Goal: Task Accomplishment & Management: Use online tool/utility

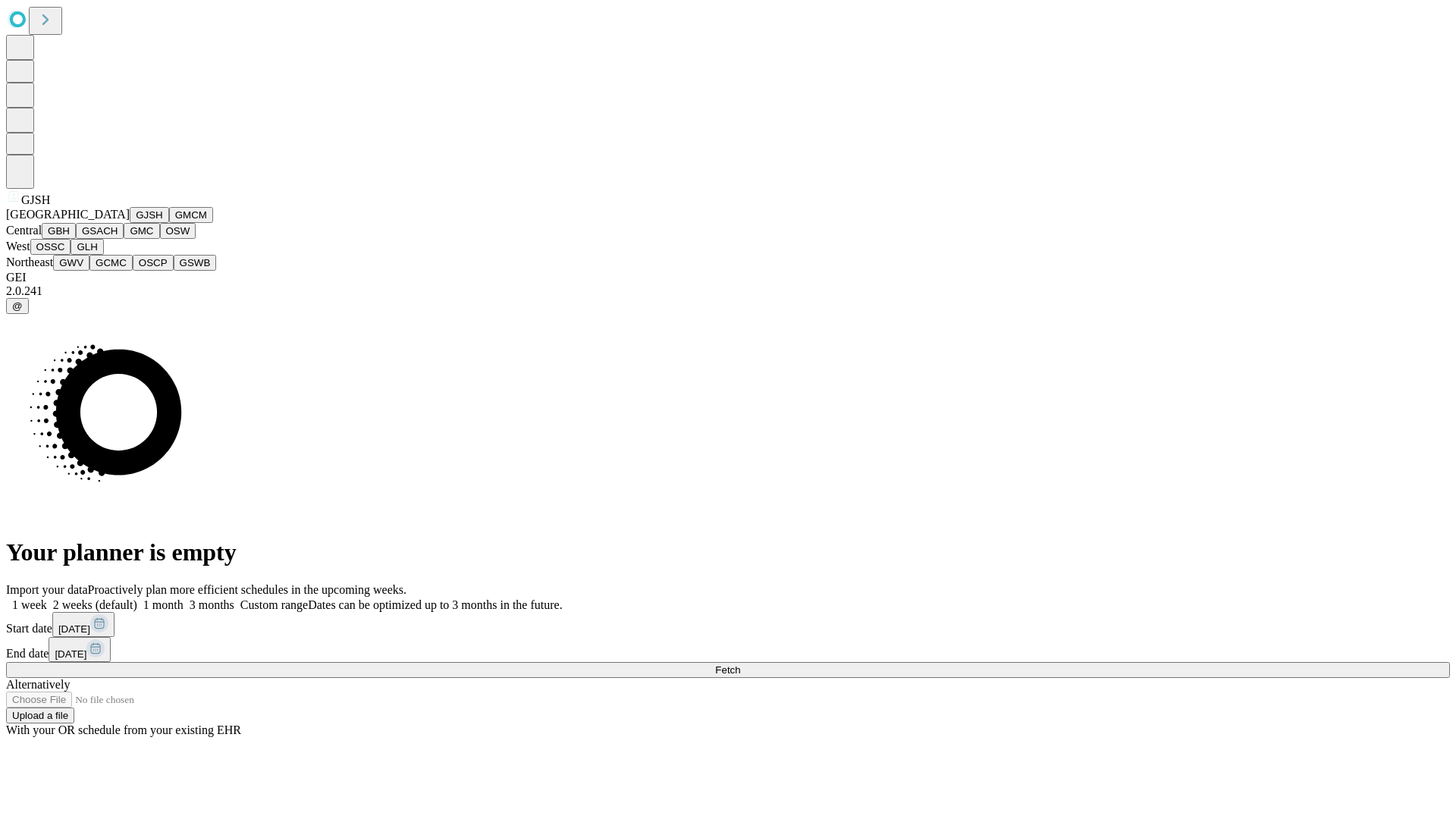
click at [130, 223] on button "GJSH" at bounding box center [149, 214] width 39 height 16
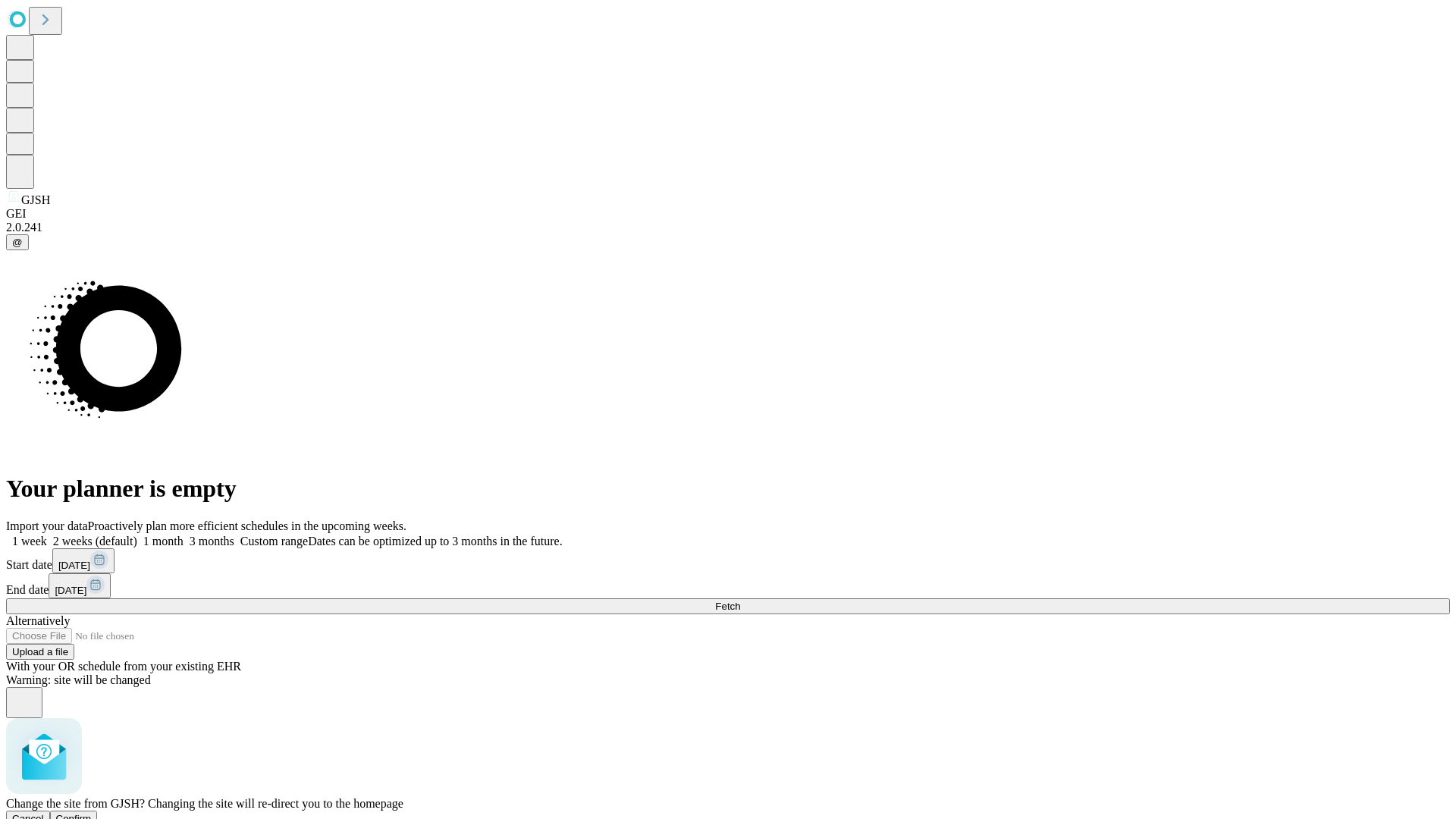
click at [92, 813] on span "Confirm" at bounding box center [73, 819] width 35 height 11
click at [184, 535] on label "1 month" at bounding box center [160, 542] width 46 height 13
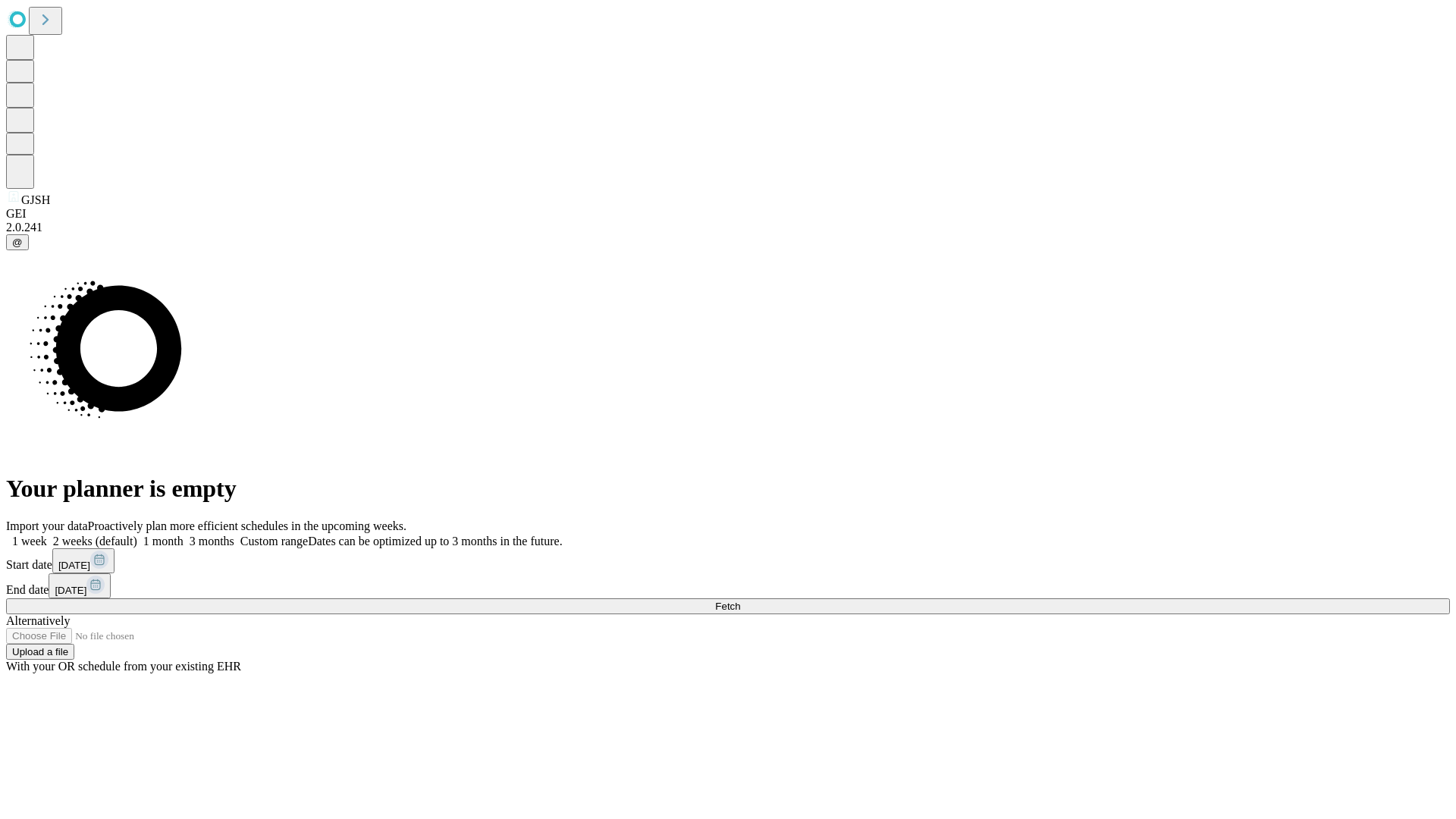
click at [740, 601] on span "Fetch" at bounding box center [727, 606] width 25 height 11
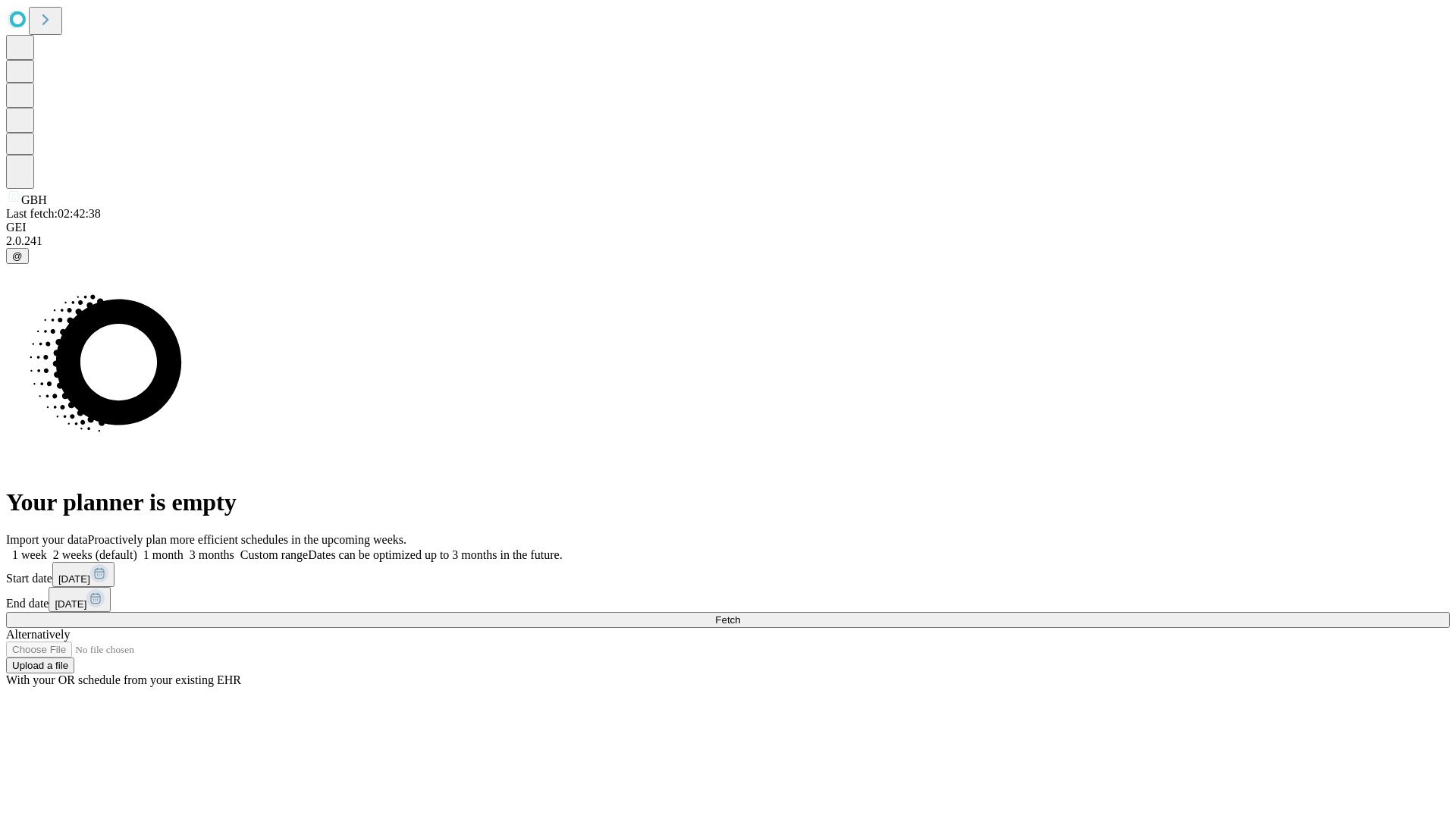
click at [184, 548] on label "1 month" at bounding box center [160, 555] width 46 height 13
click at [740, 615] on span "Fetch" at bounding box center [727, 620] width 25 height 11
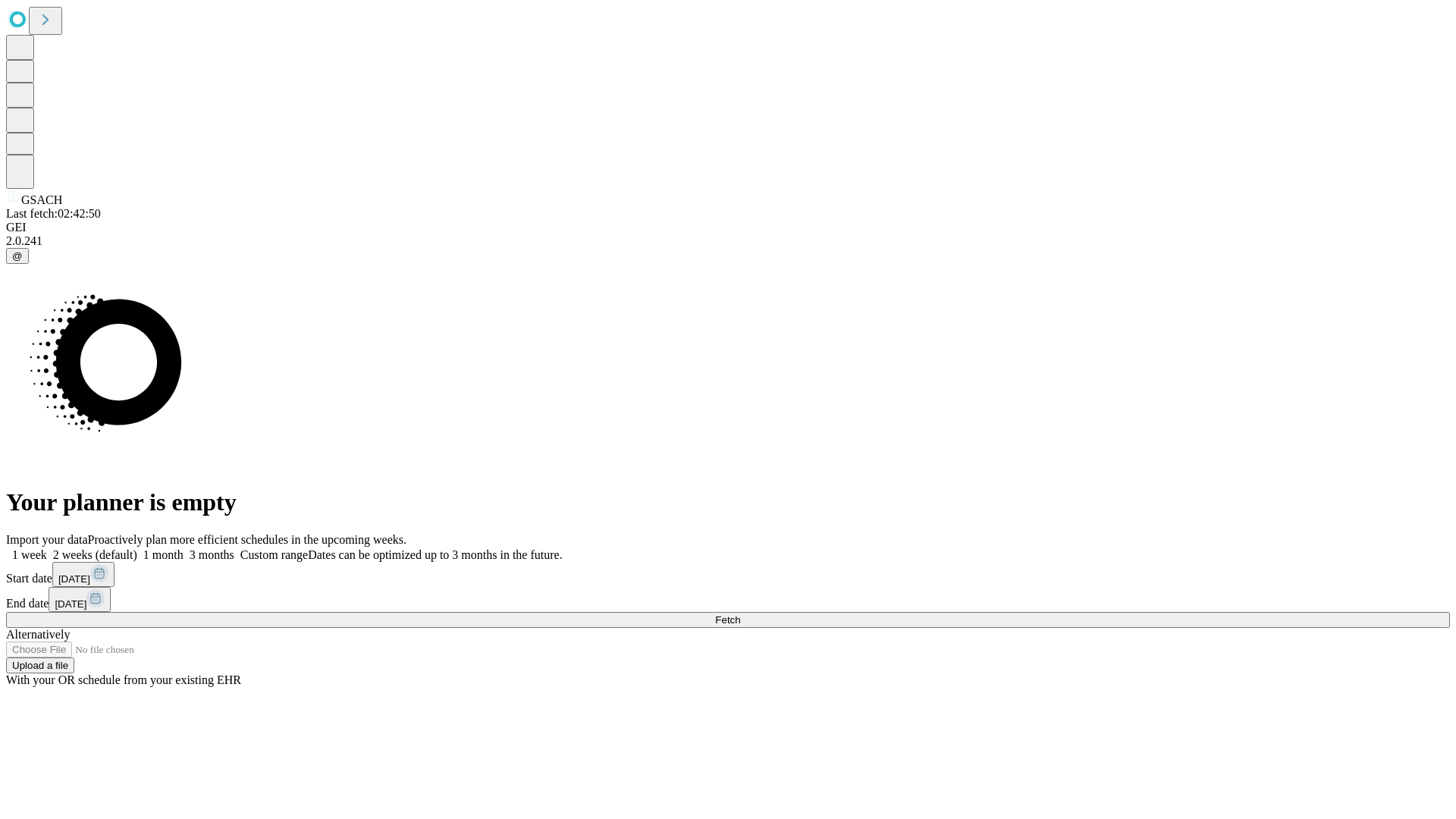
click at [184, 548] on label "1 month" at bounding box center [160, 555] width 46 height 13
click at [740, 615] on span "Fetch" at bounding box center [727, 620] width 25 height 11
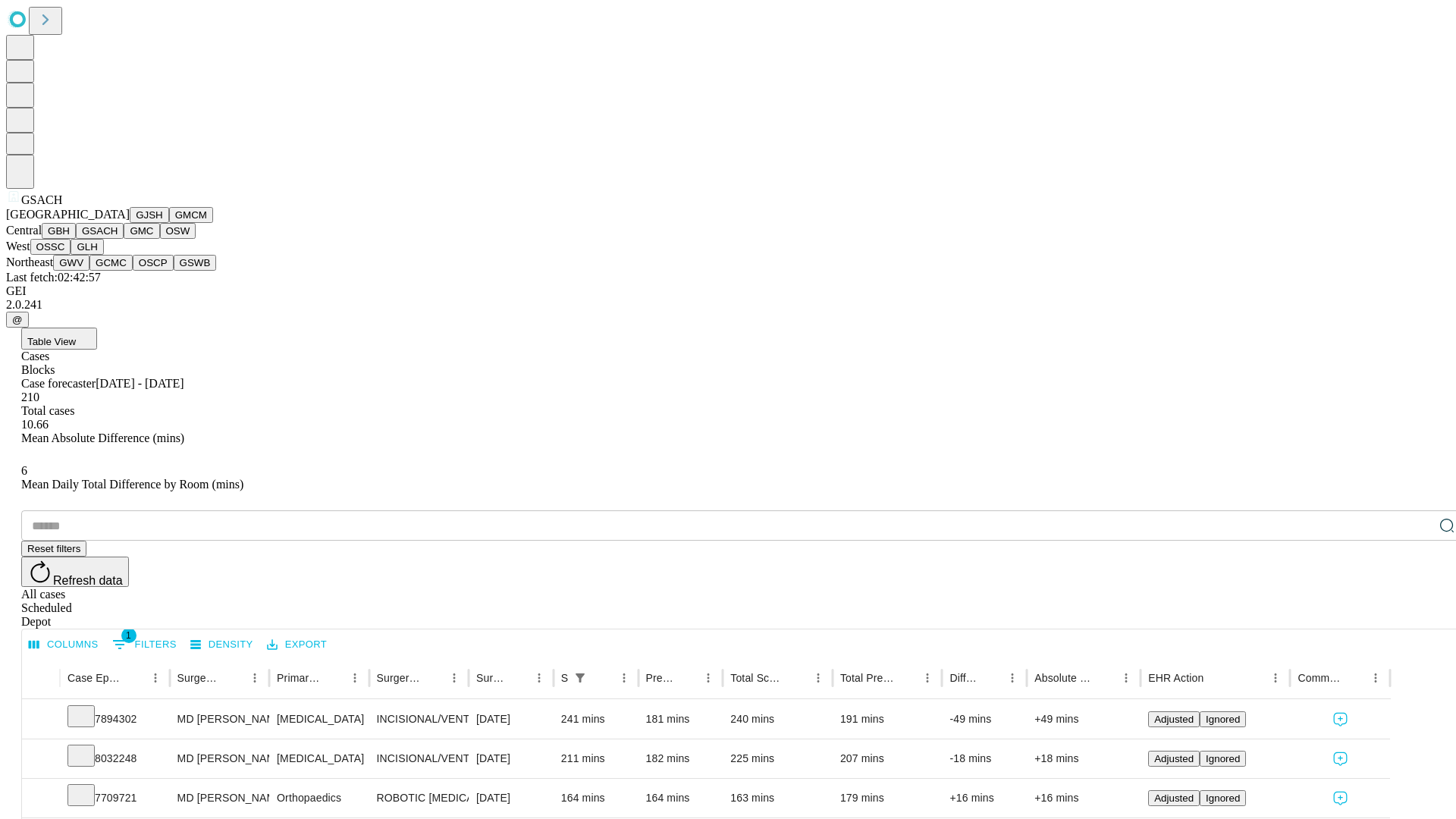
click at [124, 239] on button "GMC" at bounding box center [141, 231] width 35 height 16
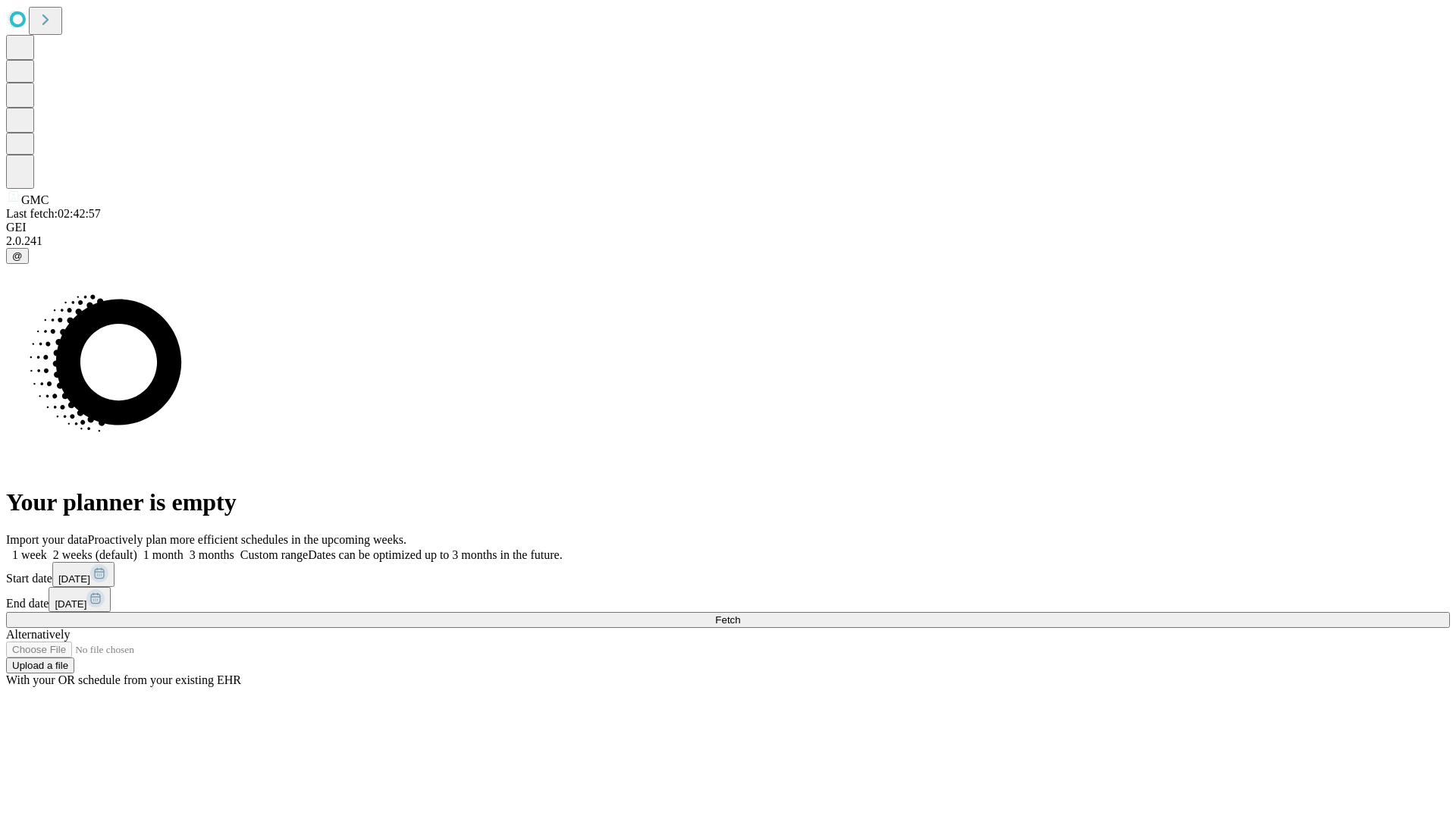
click at [184, 548] on label "1 month" at bounding box center [160, 555] width 46 height 13
click at [740, 615] on span "Fetch" at bounding box center [727, 620] width 25 height 11
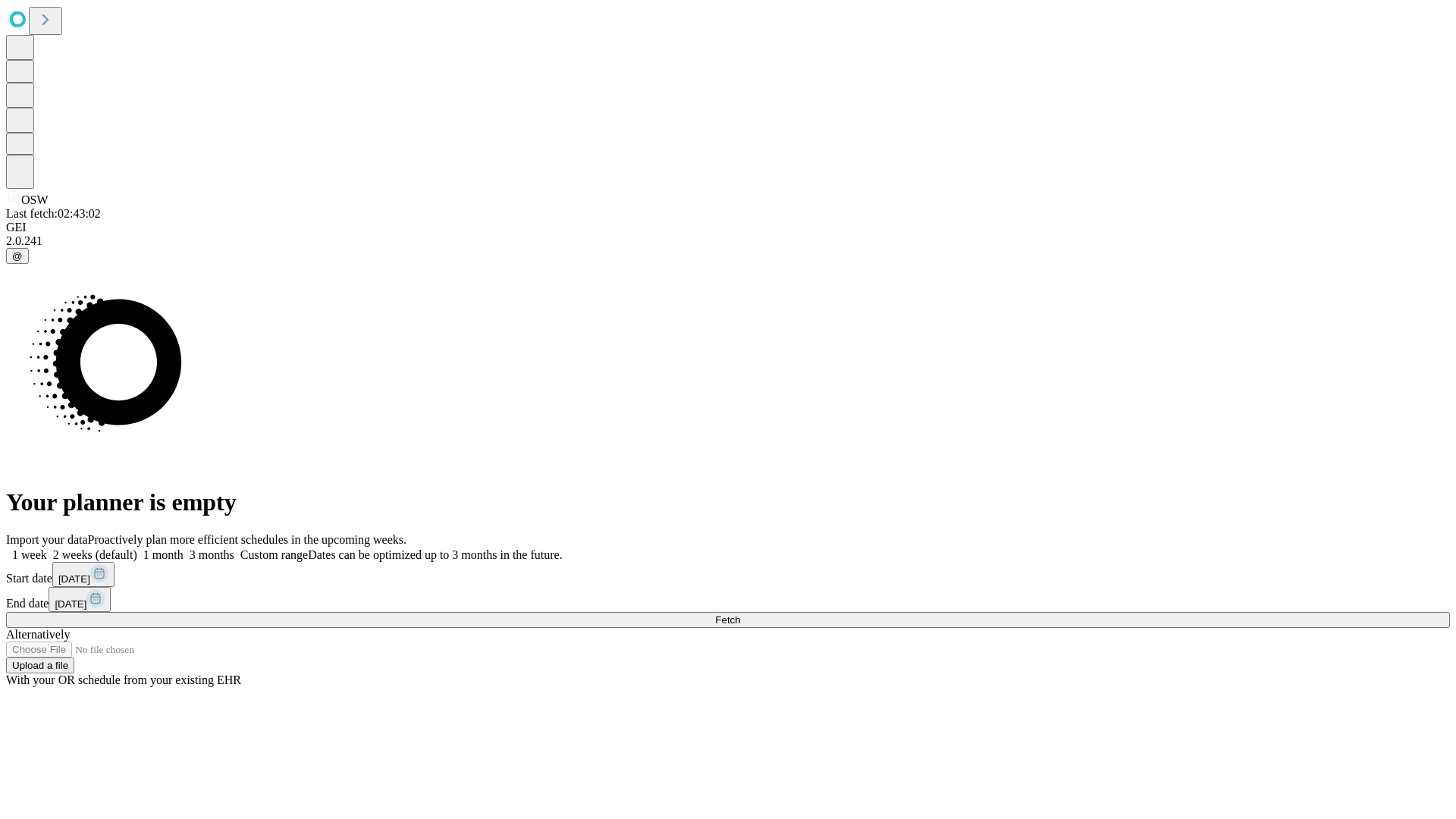
click at [184, 548] on label "1 month" at bounding box center [160, 555] width 46 height 13
click at [740, 615] on span "Fetch" at bounding box center [727, 620] width 25 height 11
click at [184, 548] on label "1 month" at bounding box center [160, 555] width 46 height 13
click at [740, 615] on span "Fetch" at bounding box center [727, 620] width 25 height 11
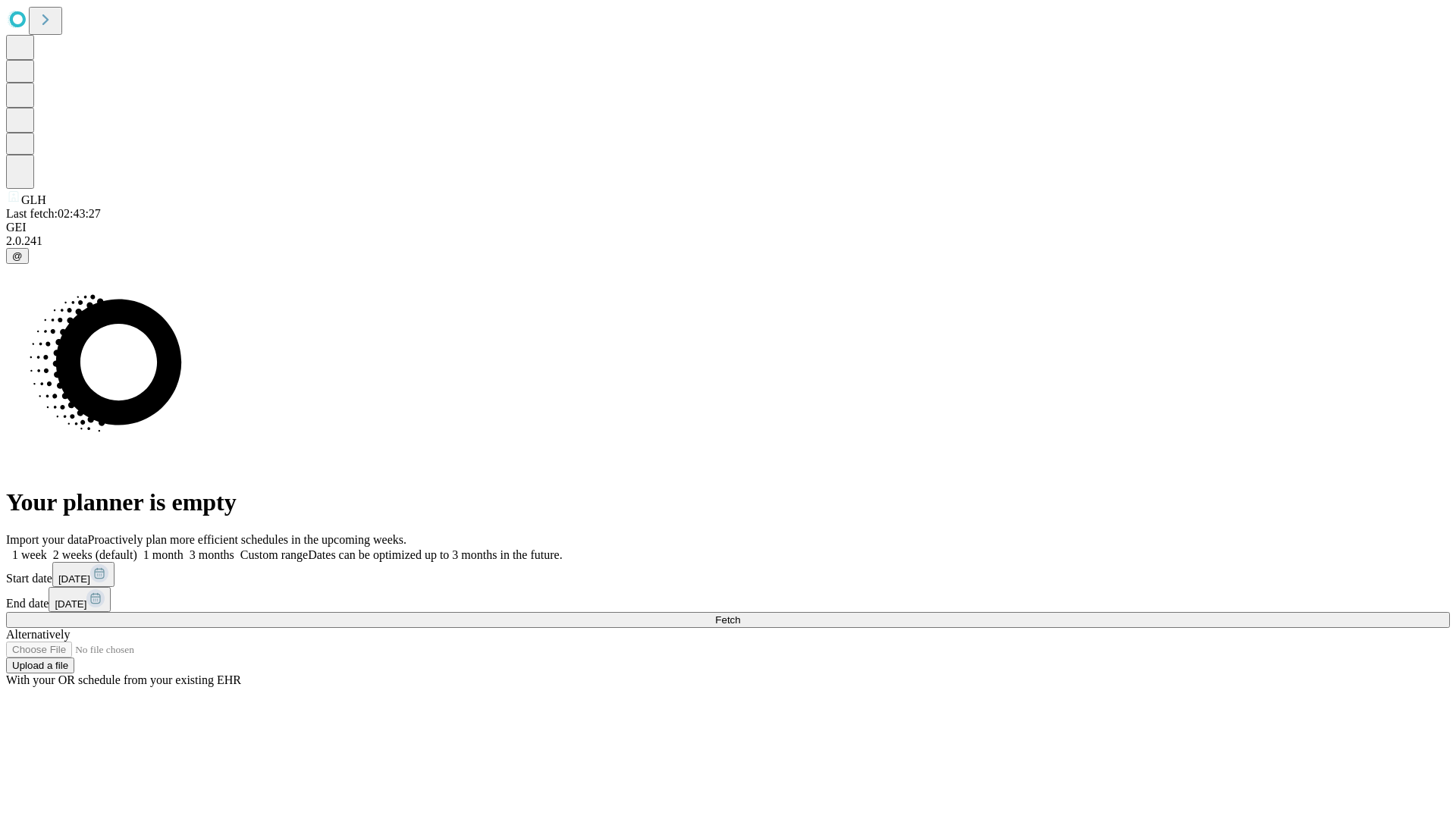
click at [184, 548] on label "1 month" at bounding box center [160, 555] width 46 height 13
click at [740, 615] on span "Fetch" at bounding box center [727, 620] width 25 height 11
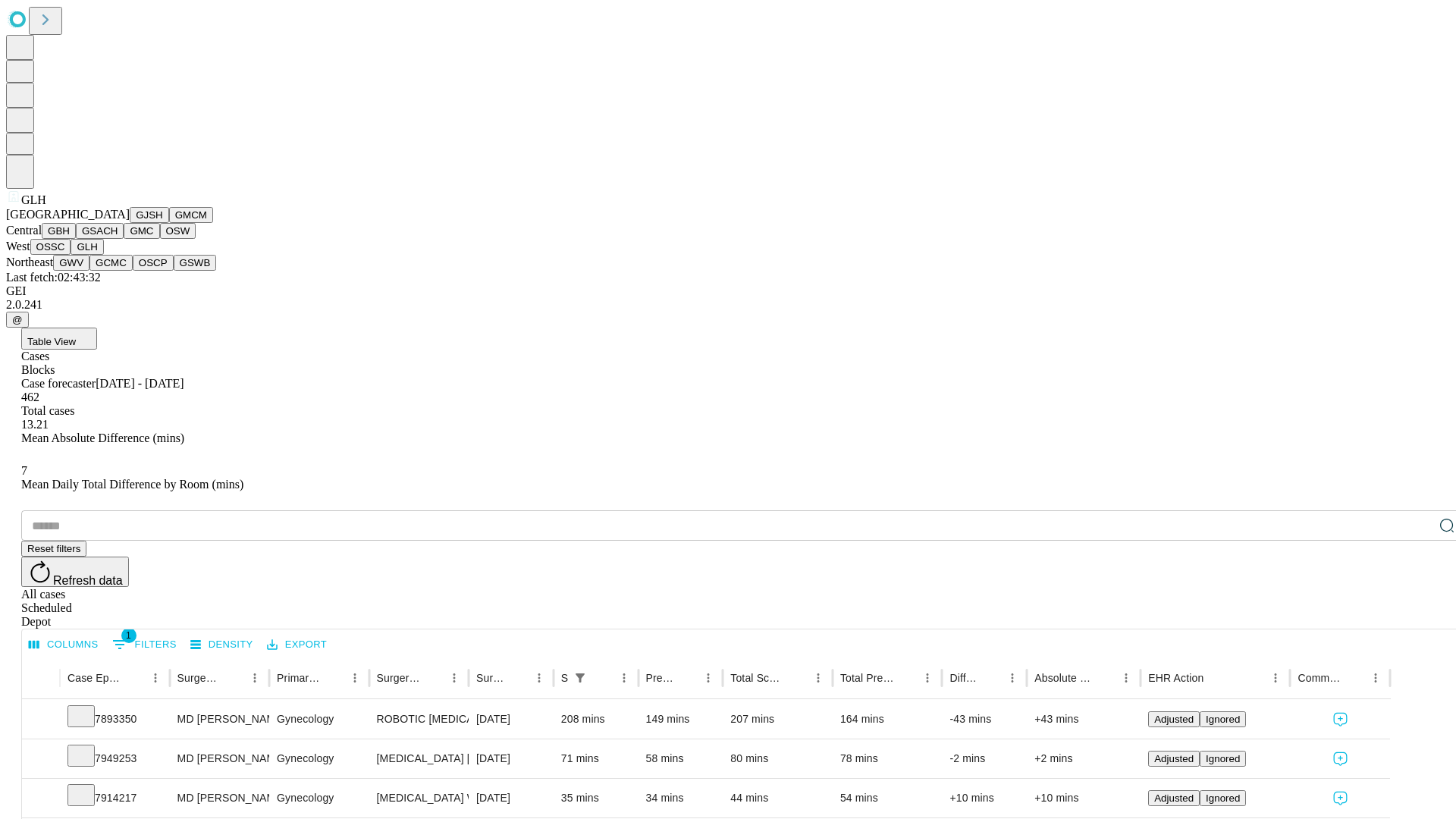
click at [89, 271] on button "GWV" at bounding box center [71, 263] width 36 height 16
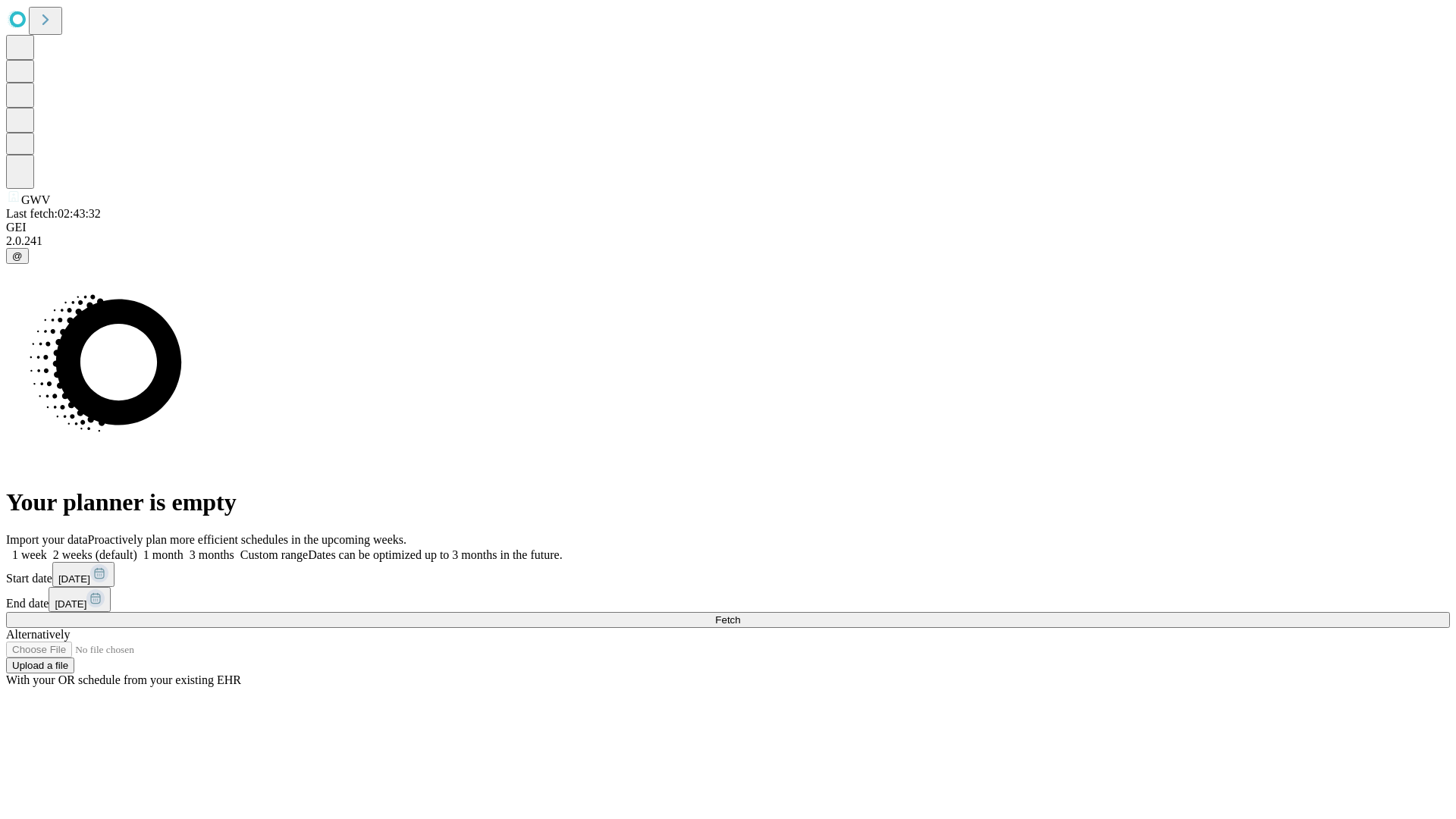
click at [184, 548] on label "1 month" at bounding box center [160, 555] width 46 height 13
click at [740, 615] on span "Fetch" at bounding box center [727, 620] width 25 height 11
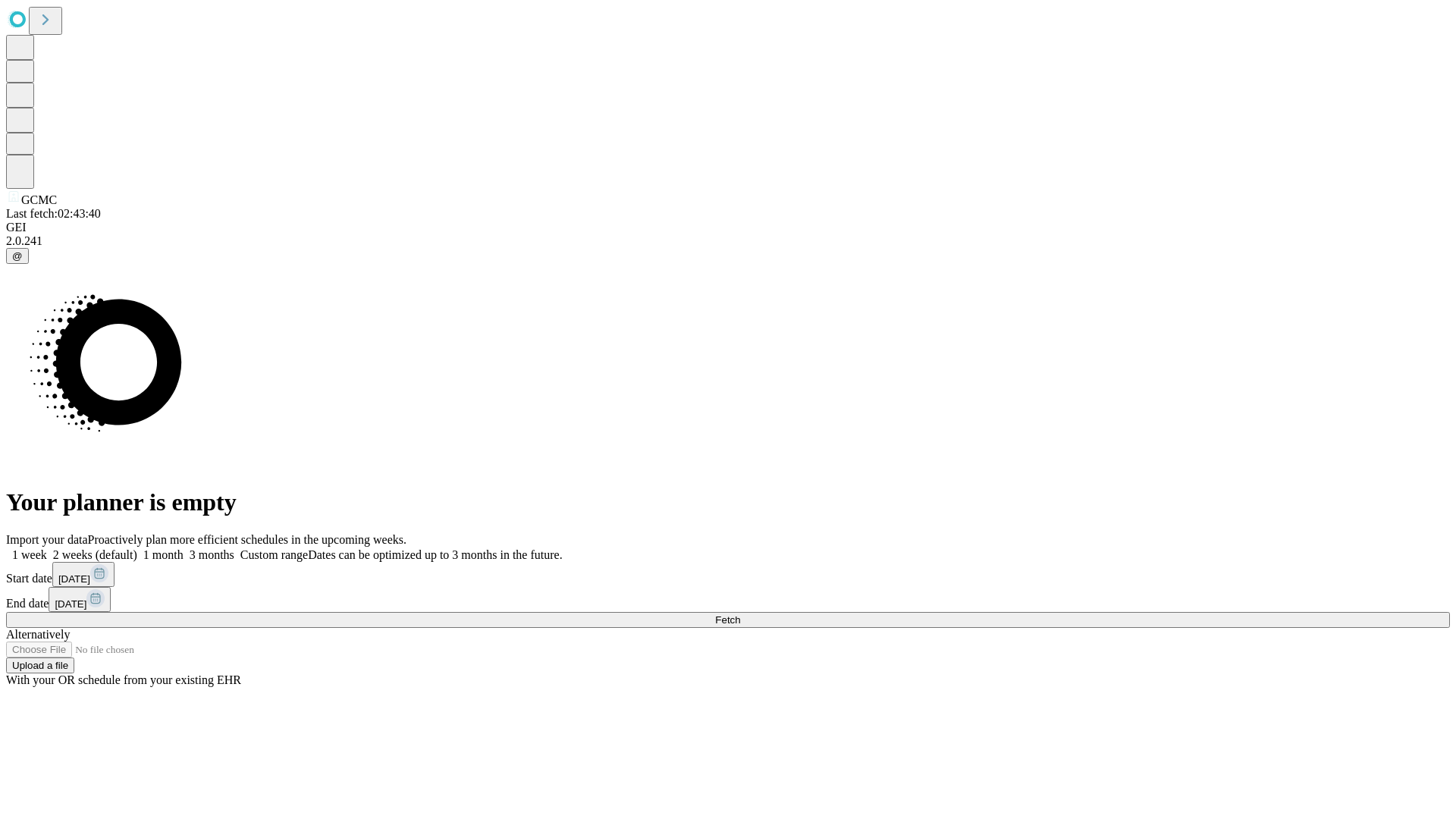
click at [184, 548] on label "1 month" at bounding box center [160, 555] width 46 height 13
click at [740, 615] on span "Fetch" at bounding box center [727, 620] width 25 height 11
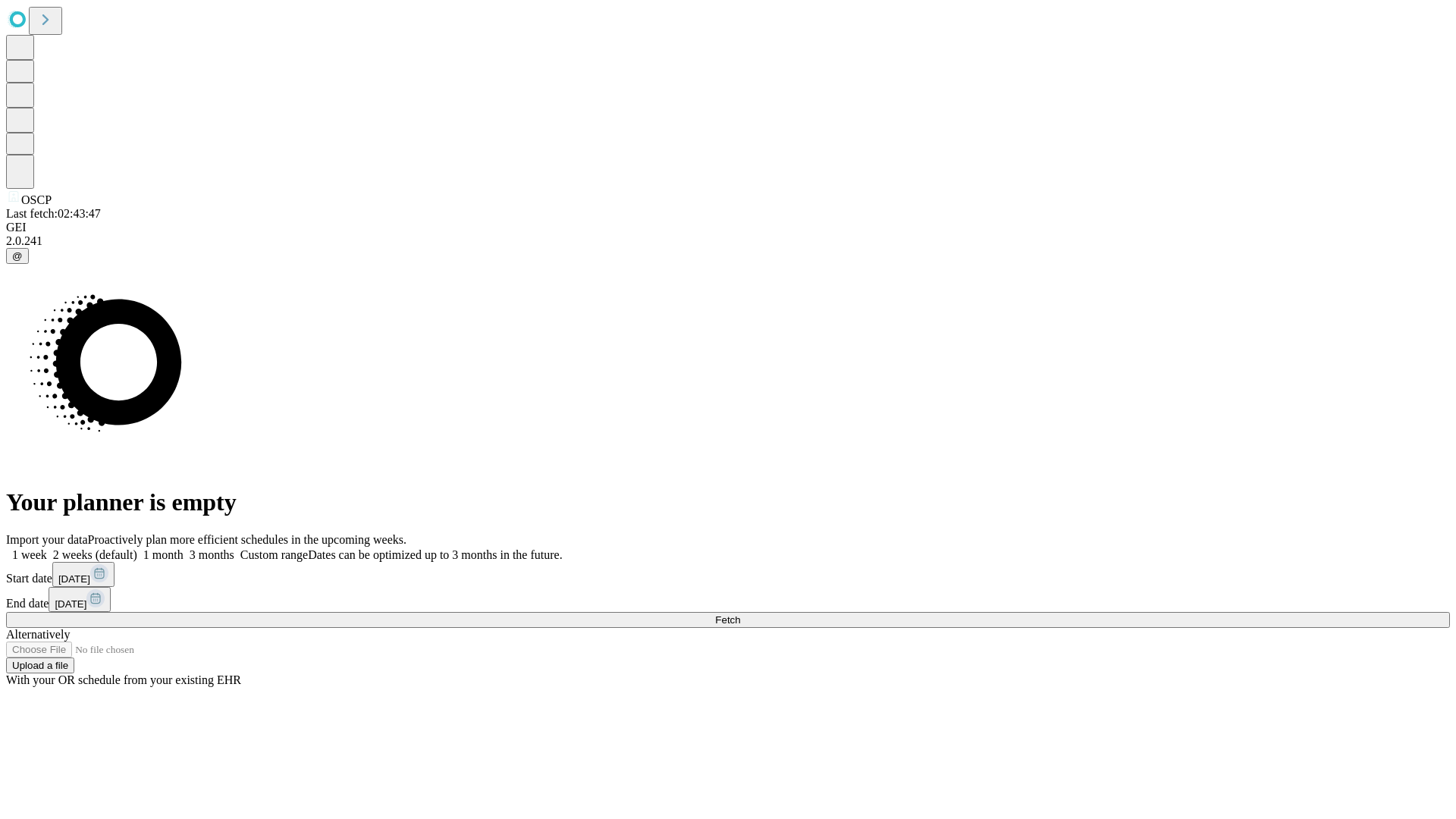
click at [184, 548] on label "1 month" at bounding box center [160, 555] width 46 height 13
click at [740, 615] on span "Fetch" at bounding box center [727, 620] width 25 height 11
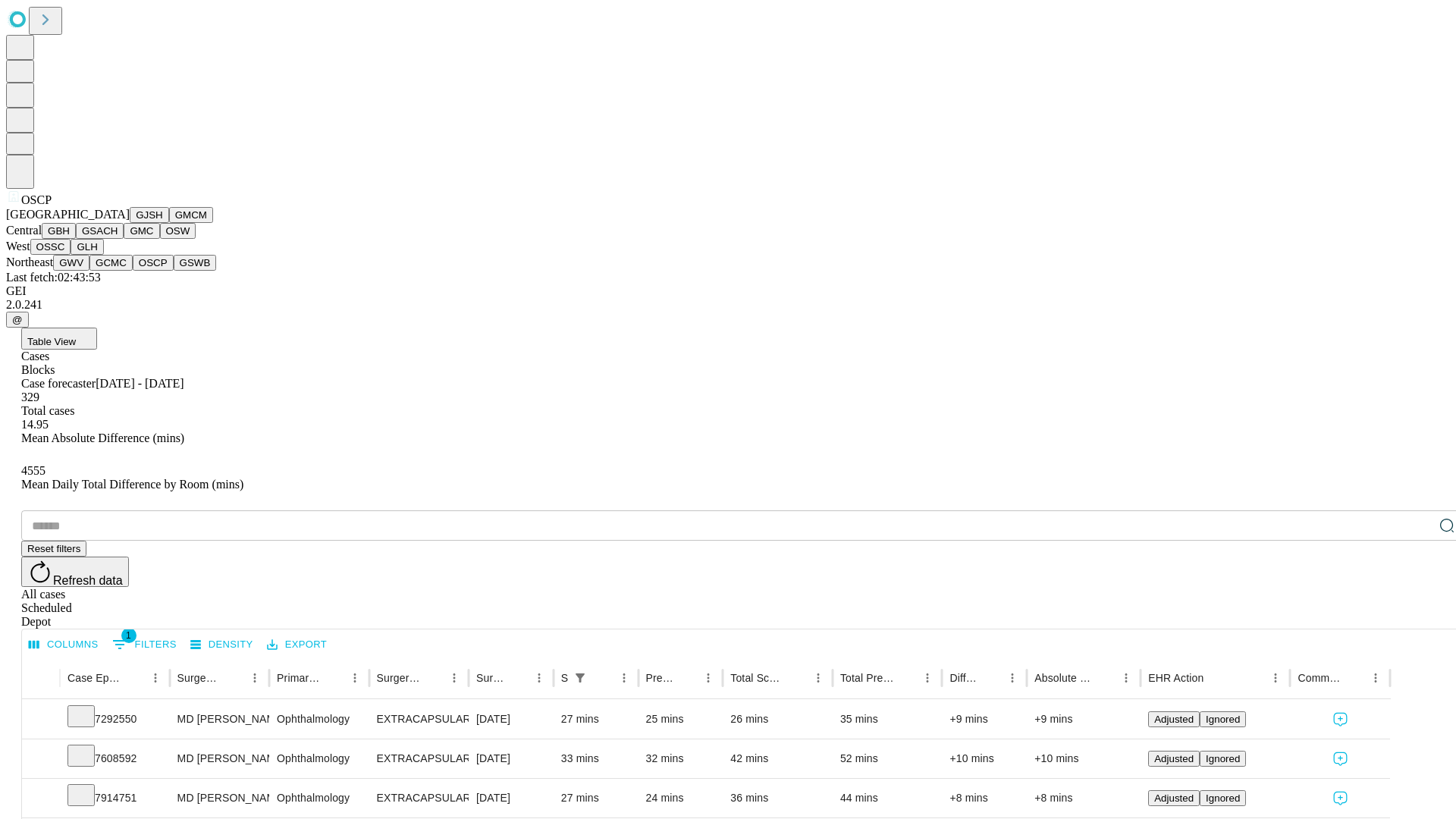
click at [174, 271] on button "GSWB" at bounding box center [195, 263] width 43 height 16
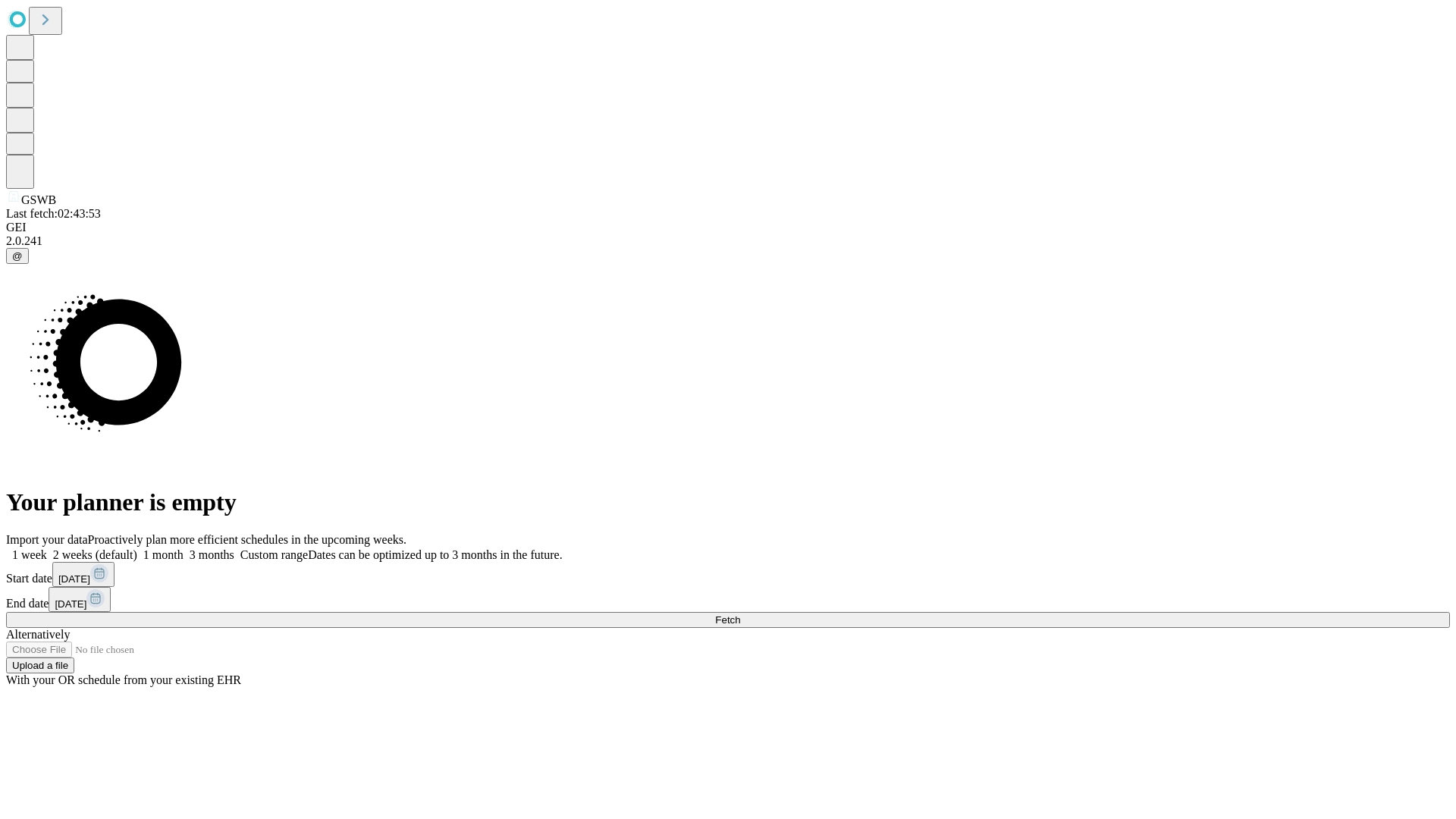
click at [740, 615] on span "Fetch" at bounding box center [727, 620] width 25 height 11
